Goal: Transaction & Acquisition: Purchase product/service

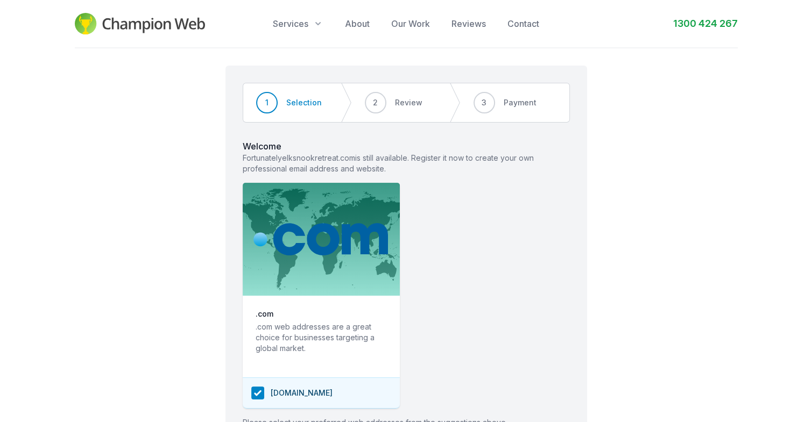
click at [694, 158] on div "Step 1 of 3 Step 1 Step 2 Step 3 1 Selection 2 Review 3 Payment Welcome Fortuna…" at bounding box center [406, 297] width 812 height 498
click at [637, 190] on div "Step 1 of 3 Step 1 Step 2 Step 3 1 Selection 2 Review 3 Payment Welcome Fortuna…" at bounding box center [406, 297] width 812 height 498
click at [319, 24] on icon "button" at bounding box center [317, 23] width 11 height 11
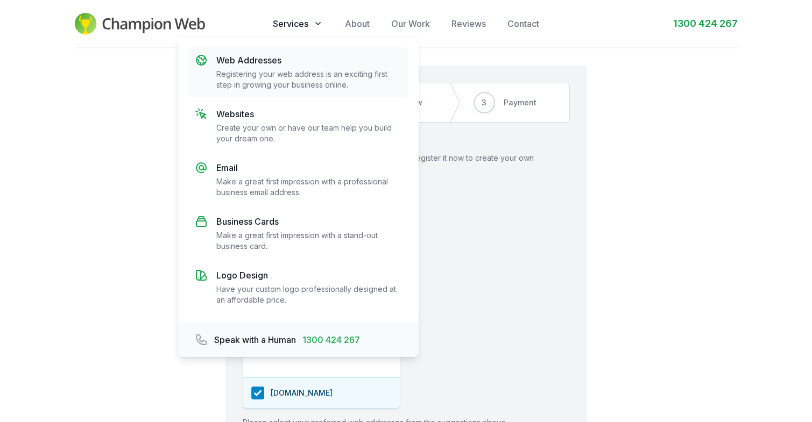
click at [264, 56] on p "Web Addresses" at bounding box center [308, 60] width 185 height 13
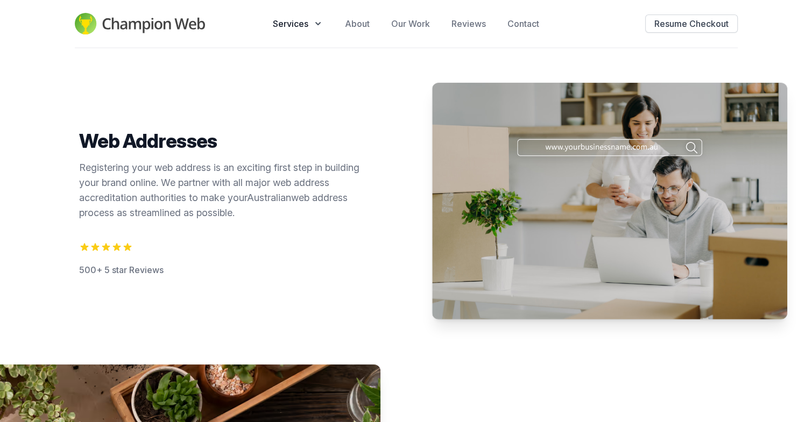
click at [105, 26] on img at bounding box center [140, 24] width 131 height 22
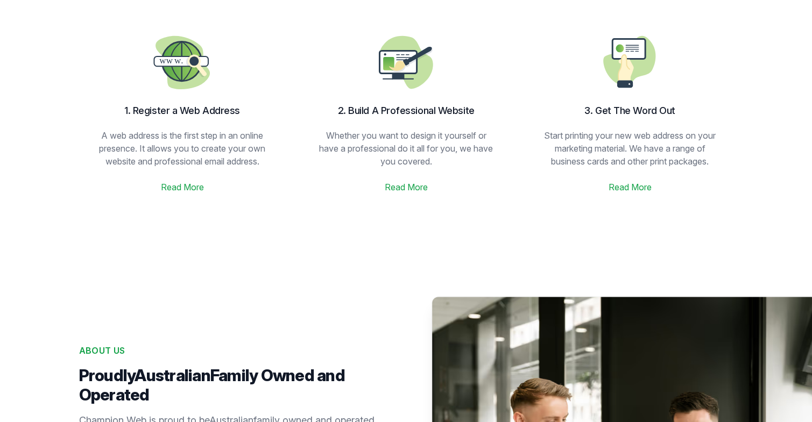
scroll to position [581, 0]
click at [177, 72] on img at bounding box center [182, 61] width 69 height 69
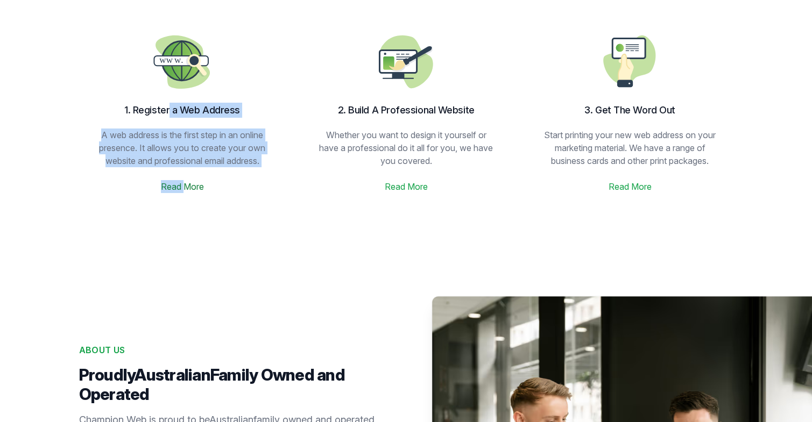
drag, startPoint x: 170, startPoint y: 110, endPoint x: 186, endPoint y: 189, distance: 81.2
click at [186, 189] on div "1. Register a Web Address A web address is the first step in an online presence…" at bounding box center [182, 110] width 181 height 166
click at [186, 189] on link "Read More" at bounding box center [182, 186] width 43 height 13
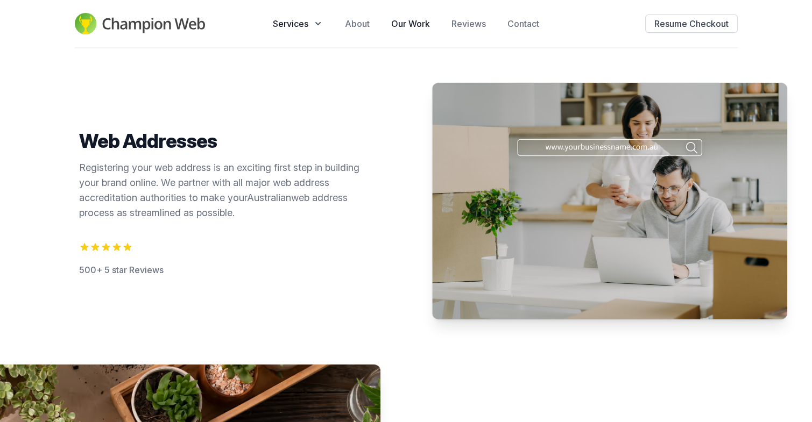
click at [404, 20] on link "Our Work" at bounding box center [410, 23] width 39 height 13
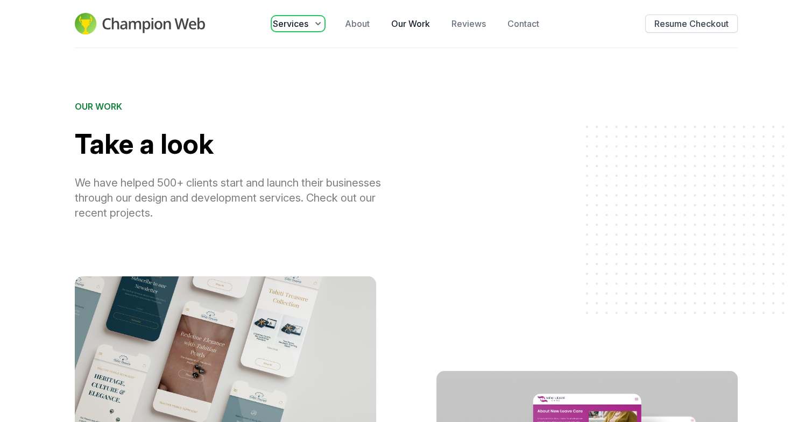
click at [313, 19] on icon "button" at bounding box center [317, 23] width 11 height 11
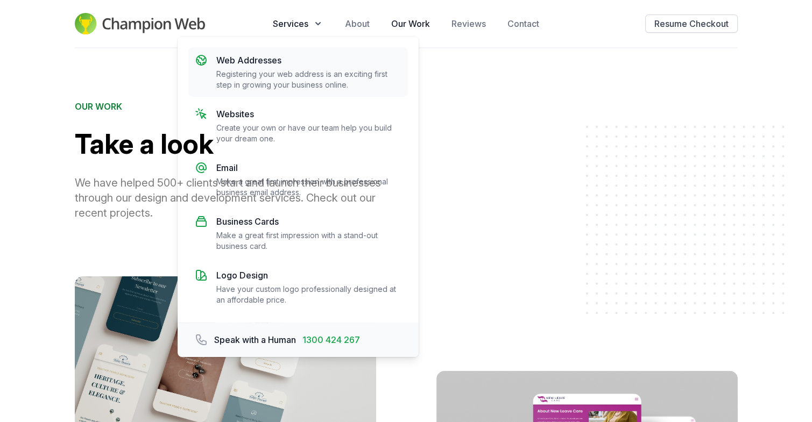
click at [266, 59] on p "Web Addresses" at bounding box center [308, 60] width 185 height 13
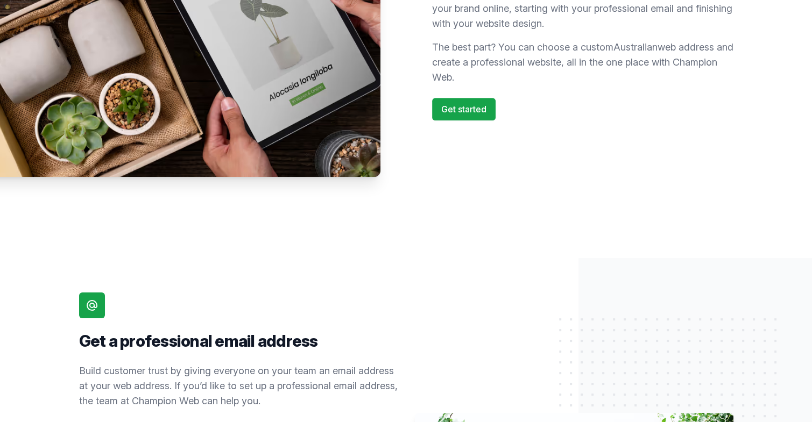
scroll to position [515, 0]
click at [462, 112] on link "Get started" at bounding box center [463, 108] width 63 height 23
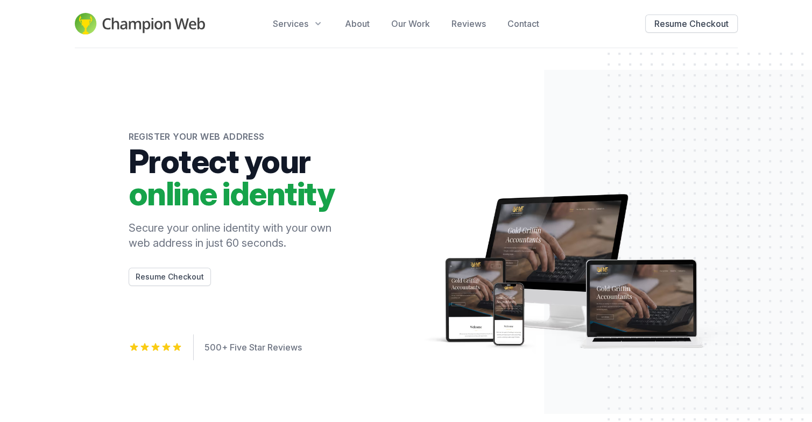
scroll to position [1, 0]
